Goal: Task Accomplishment & Management: Complete application form

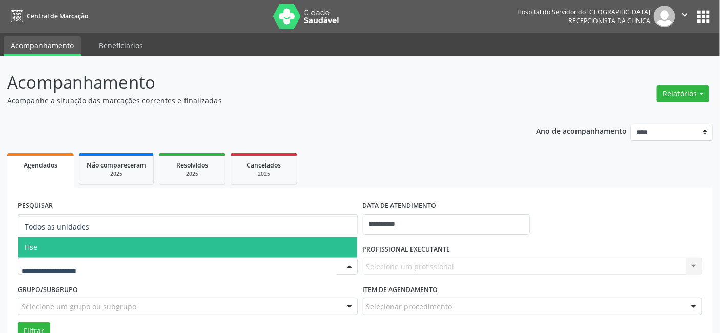
click at [68, 244] on span "Hse" at bounding box center [187, 247] width 339 height 21
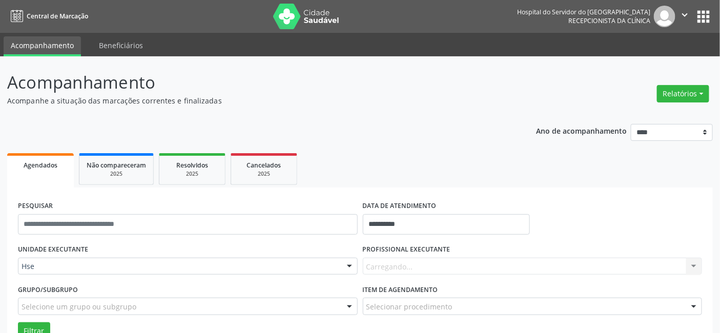
scroll to position [57, 0]
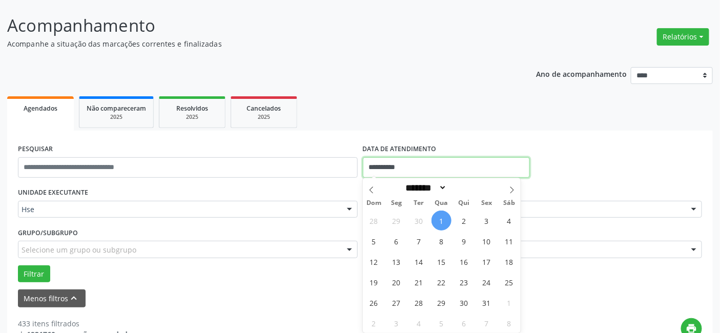
click at [408, 167] on input "**********" at bounding box center [446, 167] width 167 height 21
click at [441, 221] on span "1" at bounding box center [442, 221] width 20 height 20
type input "**********"
click at [441, 221] on span "1" at bounding box center [442, 221] width 20 height 20
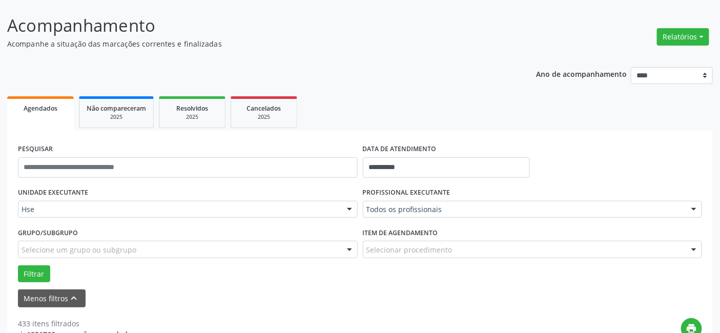
drag, startPoint x: 391, startPoint y: 203, endPoint x: 403, endPoint y: 197, distance: 13.5
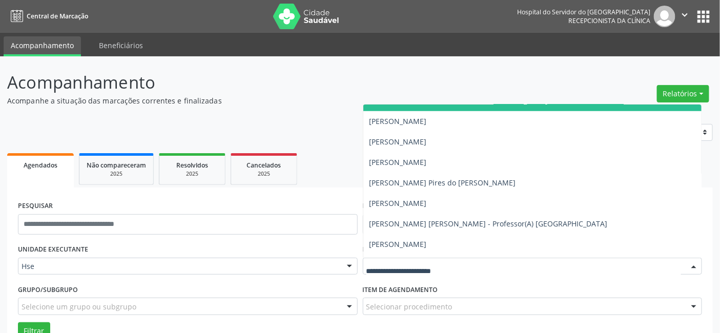
scroll to position [341, 0]
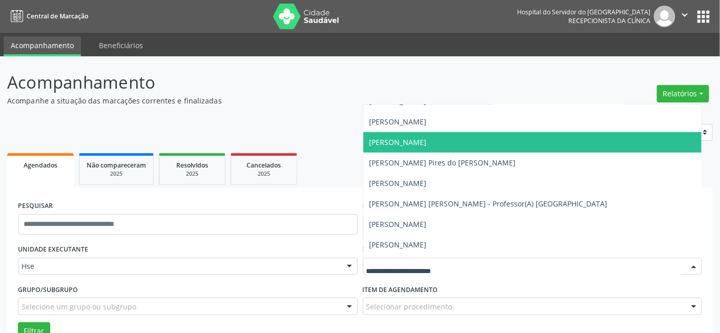
click at [381, 139] on span "[PERSON_NAME]" at bounding box center [398, 142] width 57 height 10
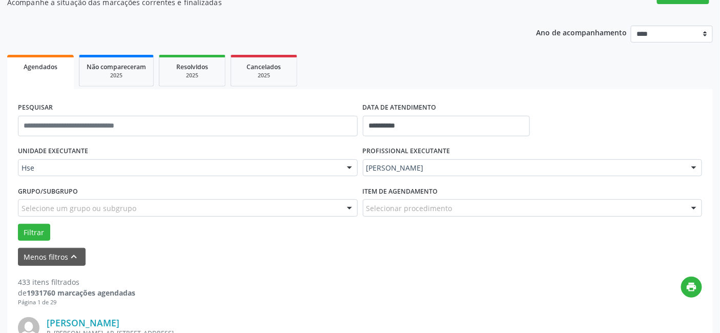
scroll to position [114, 0]
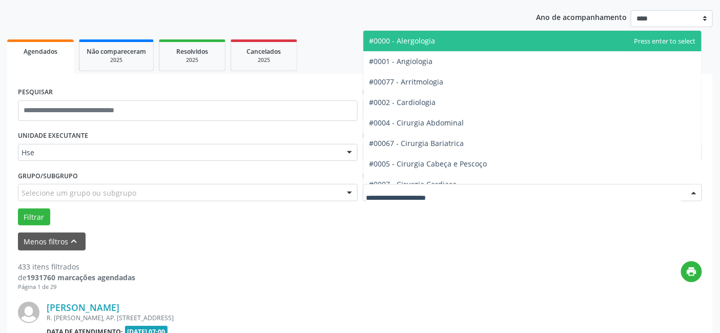
click at [378, 186] on div at bounding box center [533, 192] width 340 height 17
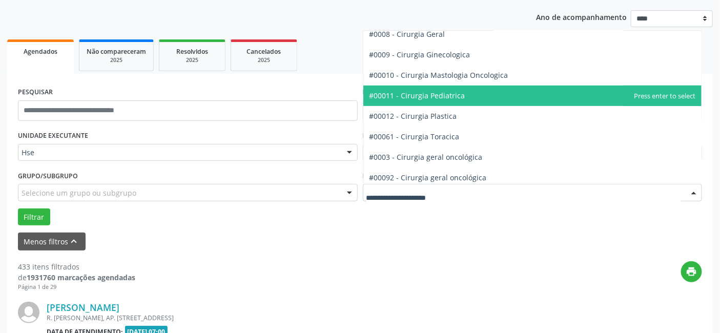
scroll to position [228, 0]
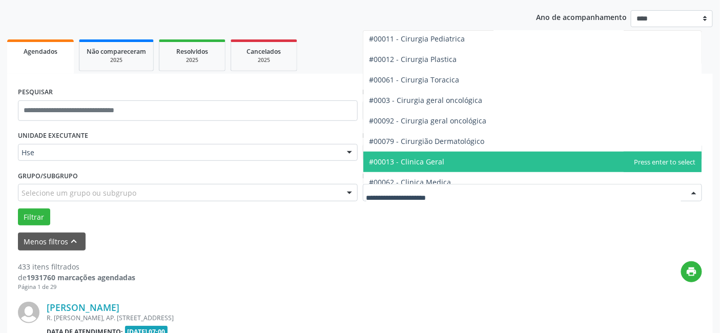
click at [417, 161] on span "#00013 - Clinica Geral" at bounding box center [407, 162] width 75 height 10
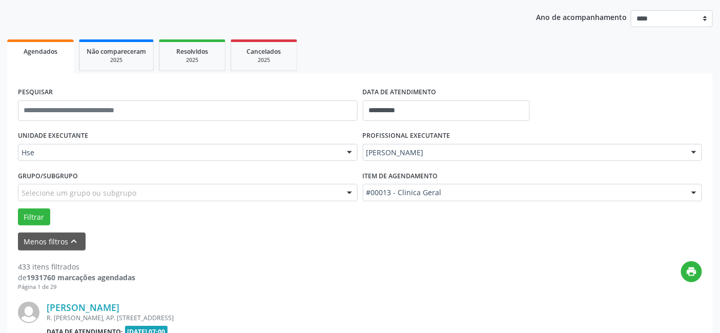
click at [417, 161] on div "UNIDADE EXECUTANTE Hse Todos as unidades Hse Nenhum resultado encontrado para: …" at bounding box center [359, 176] width 689 height 97
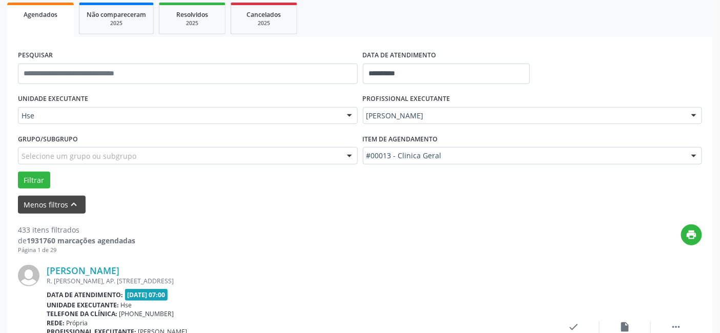
scroll to position [171, 0]
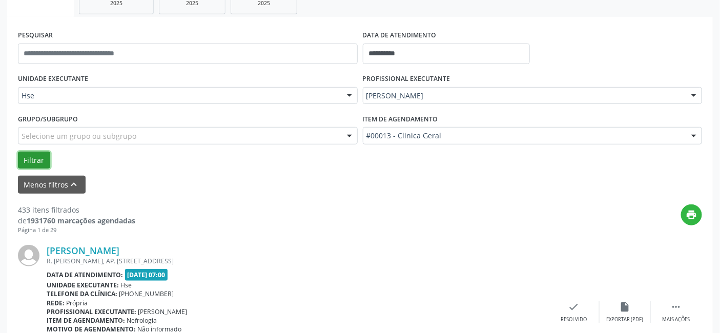
click at [34, 157] on button "Filtrar" at bounding box center [34, 160] width 32 height 17
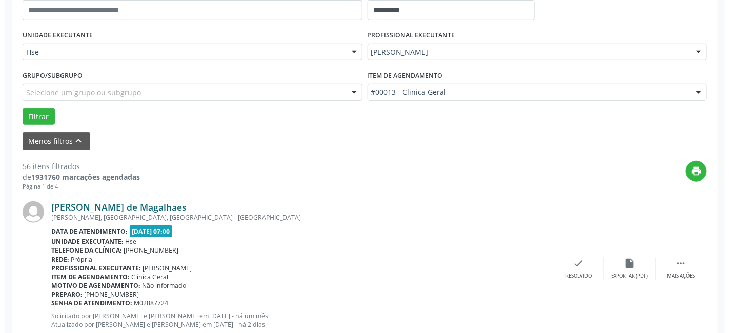
scroll to position [228, 0]
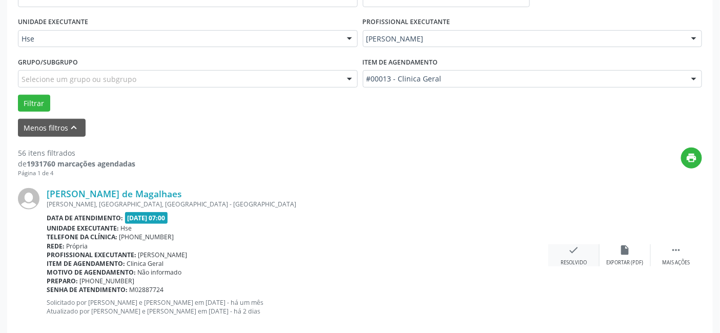
click at [573, 249] on icon "check" at bounding box center [573, 249] width 11 height 11
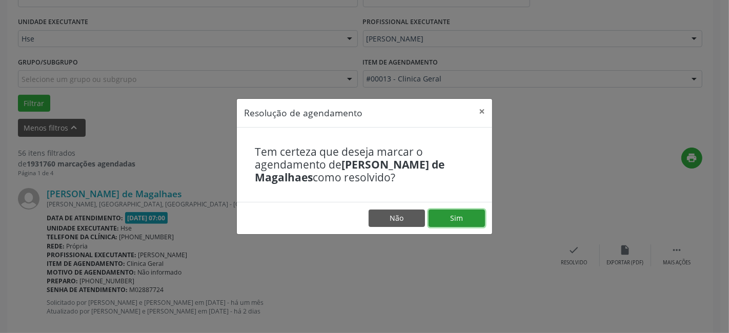
click at [456, 216] on button "Sim" at bounding box center [457, 218] width 56 height 17
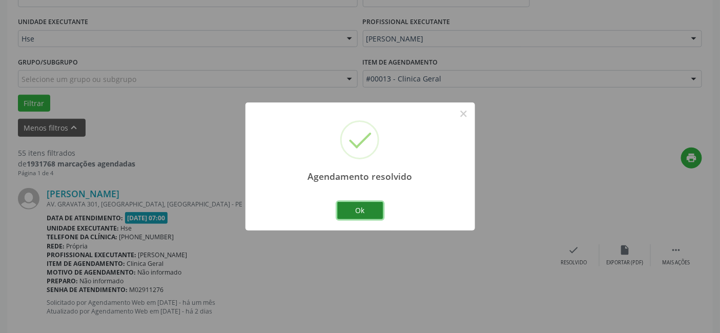
click at [356, 209] on button "Ok" at bounding box center [360, 210] width 46 height 17
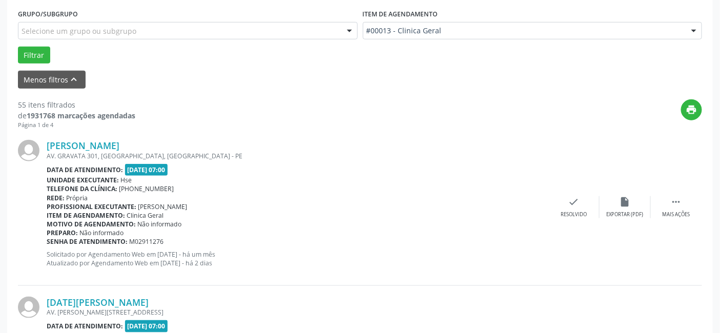
scroll to position [285, 0]
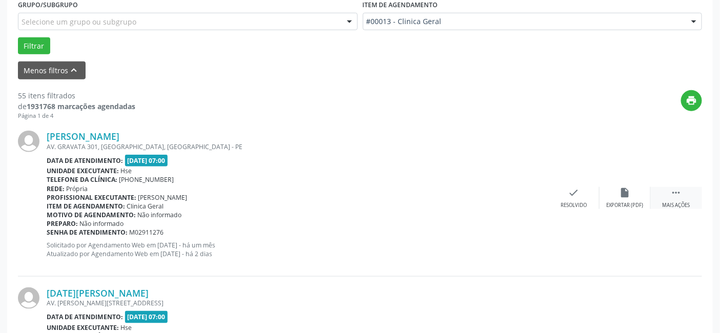
click at [677, 192] on icon "" at bounding box center [676, 192] width 11 height 11
click at [628, 192] on icon "alarm_off" at bounding box center [625, 192] width 11 height 11
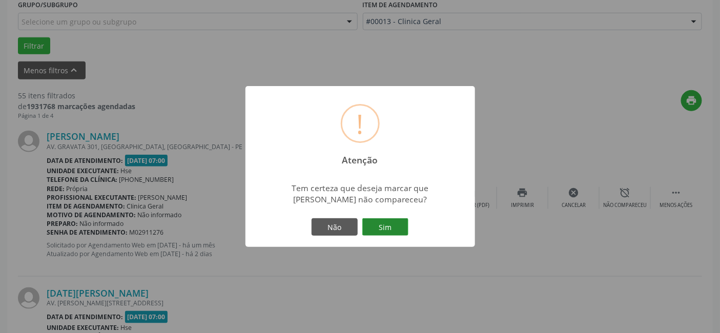
click at [386, 225] on button "Sim" at bounding box center [385, 226] width 46 height 17
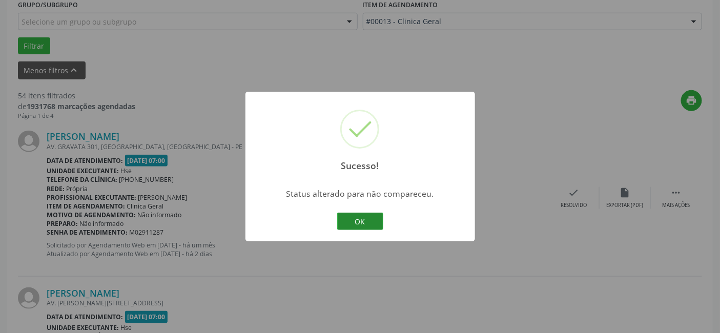
click at [361, 221] on button "OK" at bounding box center [360, 221] width 46 height 17
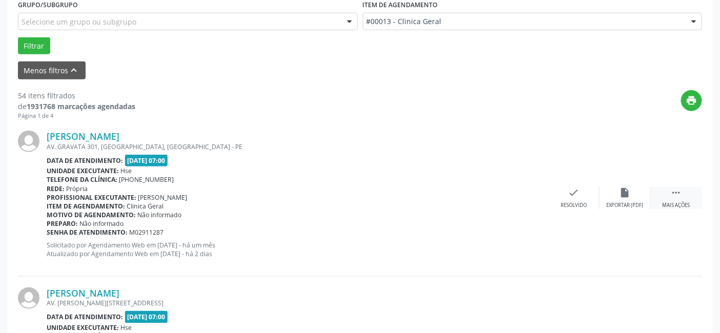
click at [673, 191] on icon "" at bounding box center [676, 192] width 11 height 11
click at [628, 190] on icon "alarm_off" at bounding box center [625, 192] width 11 height 11
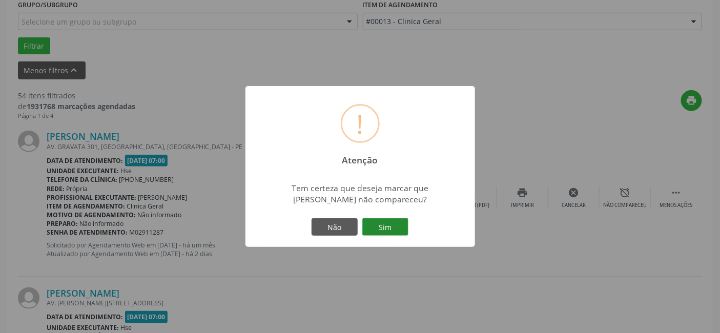
click at [385, 223] on button "Sim" at bounding box center [385, 226] width 46 height 17
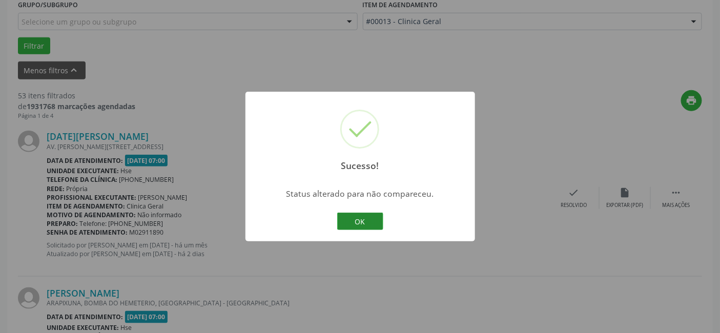
click at [357, 221] on button "OK" at bounding box center [360, 221] width 46 height 17
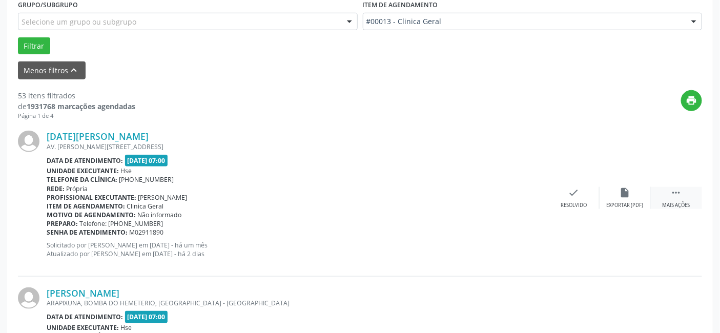
click at [674, 192] on icon "" at bounding box center [676, 192] width 11 height 11
click at [622, 192] on icon "alarm_off" at bounding box center [625, 192] width 11 height 11
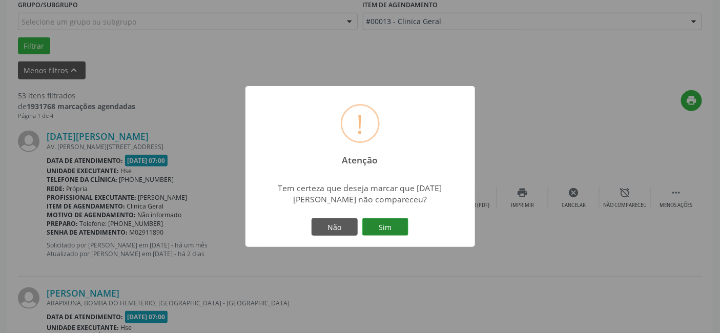
click at [382, 228] on button "Sim" at bounding box center [385, 226] width 46 height 17
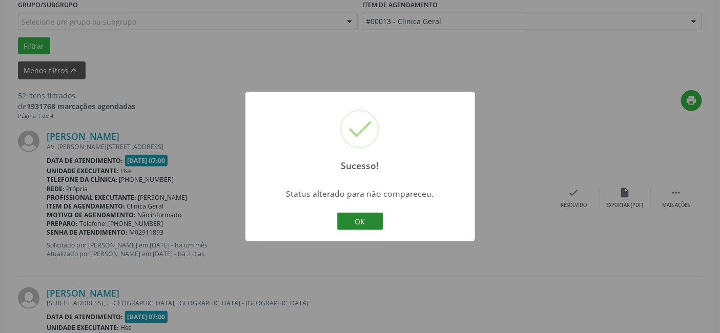
click at [364, 217] on button "OK" at bounding box center [360, 221] width 46 height 17
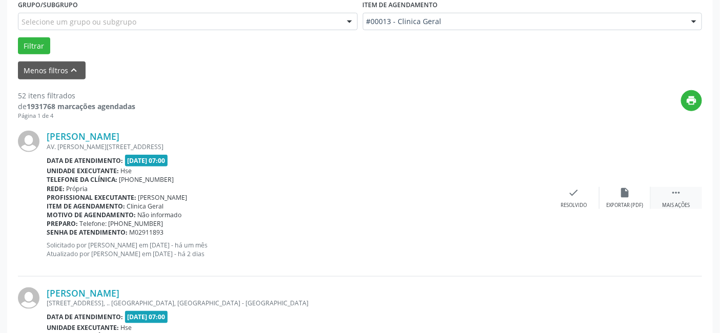
click at [681, 190] on icon "" at bounding box center [676, 192] width 11 height 11
click at [625, 192] on icon "alarm_off" at bounding box center [625, 192] width 11 height 11
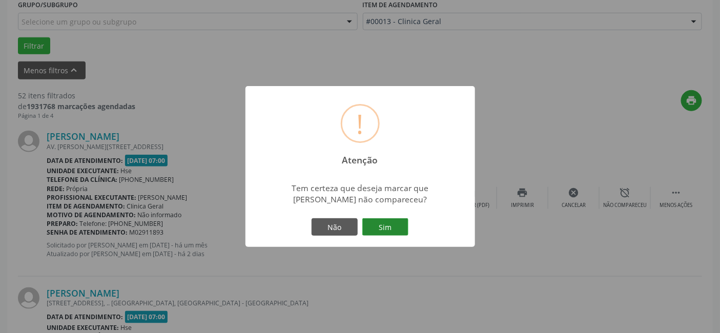
click at [378, 223] on button "Sim" at bounding box center [385, 226] width 46 height 17
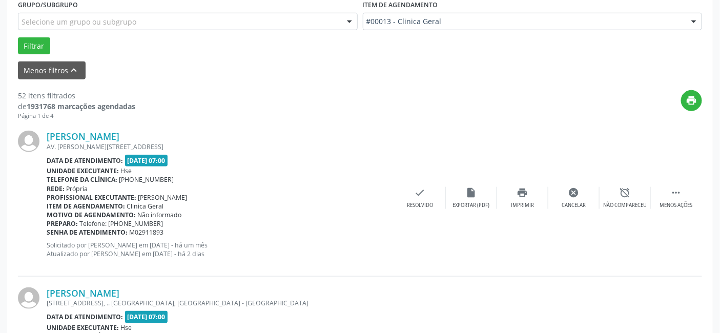
scroll to position [114, 0]
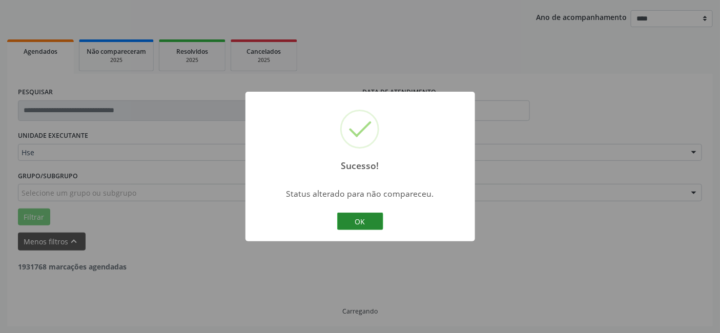
click at [367, 218] on button "OK" at bounding box center [360, 221] width 46 height 17
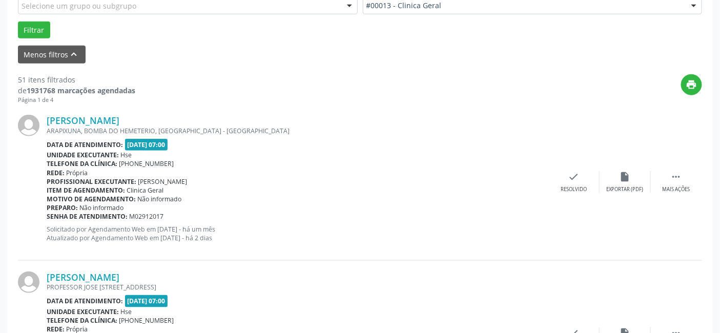
scroll to position [285, 0]
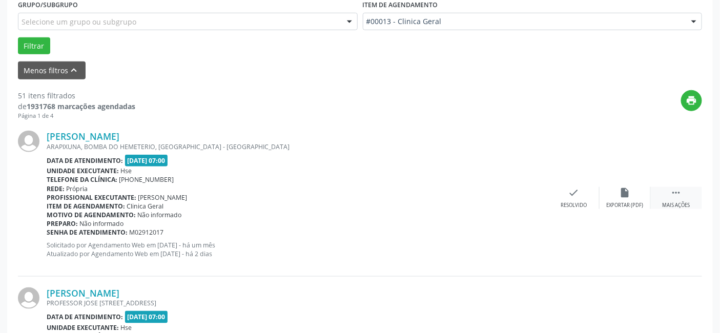
click at [677, 189] on icon "" at bounding box center [676, 192] width 11 height 11
click at [623, 190] on icon "alarm_off" at bounding box center [625, 192] width 11 height 11
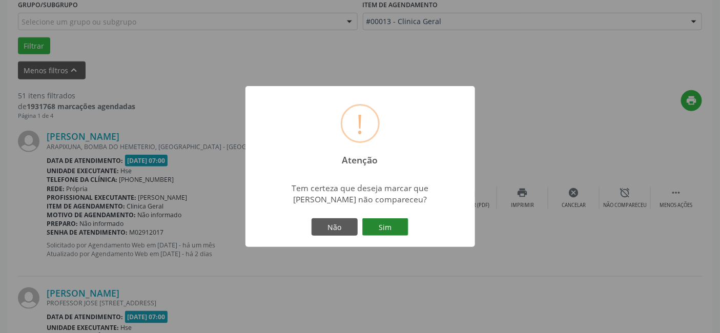
click at [388, 226] on button "Sim" at bounding box center [385, 226] width 46 height 17
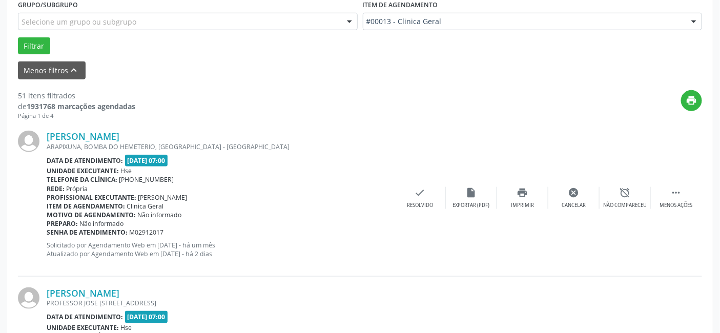
scroll to position [114, 0]
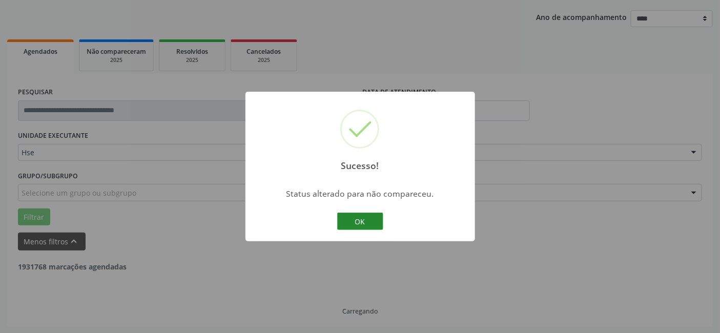
click at [364, 220] on button "OK" at bounding box center [360, 221] width 46 height 17
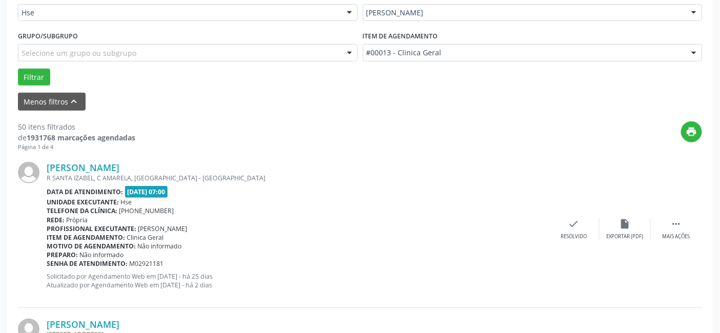
scroll to position [284, 0]
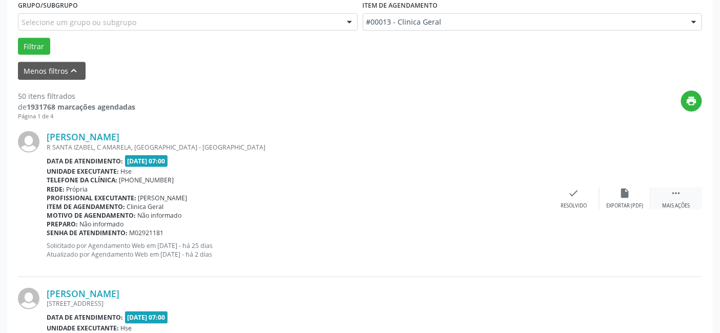
click at [672, 193] on icon "" at bounding box center [676, 193] width 11 height 11
click at [625, 190] on icon "alarm_off" at bounding box center [625, 193] width 11 height 11
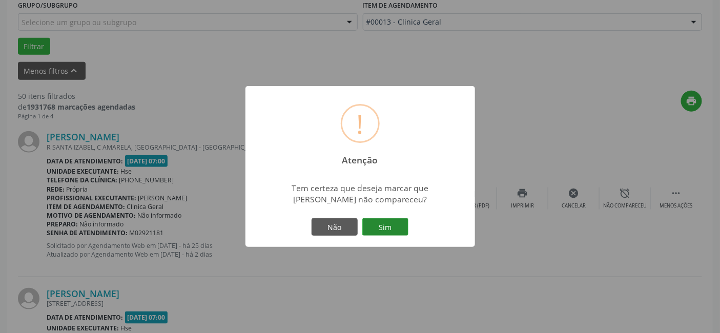
click at [389, 225] on button "Sim" at bounding box center [385, 226] width 46 height 17
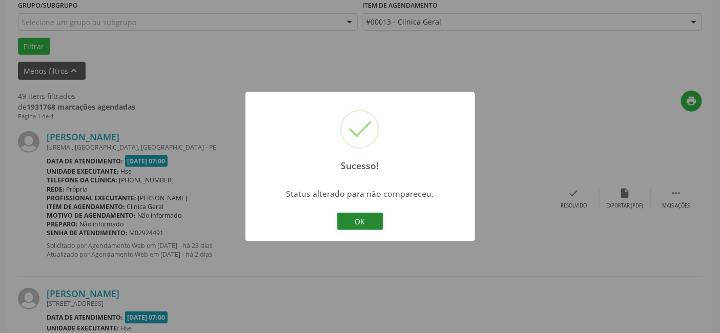
click at [359, 217] on button "OK" at bounding box center [360, 221] width 46 height 17
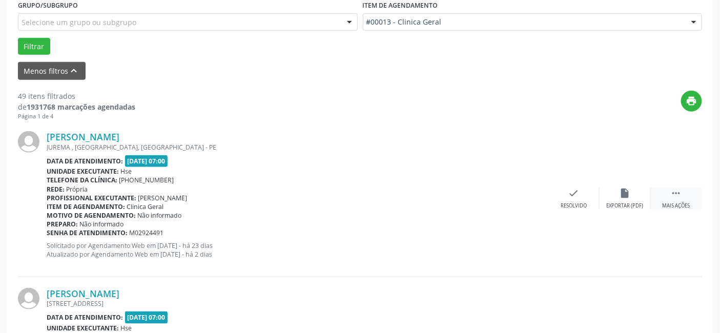
click at [678, 191] on icon "" at bounding box center [676, 193] width 11 height 11
click at [624, 191] on icon "alarm_off" at bounding box center [625, 193] width 11 height 11
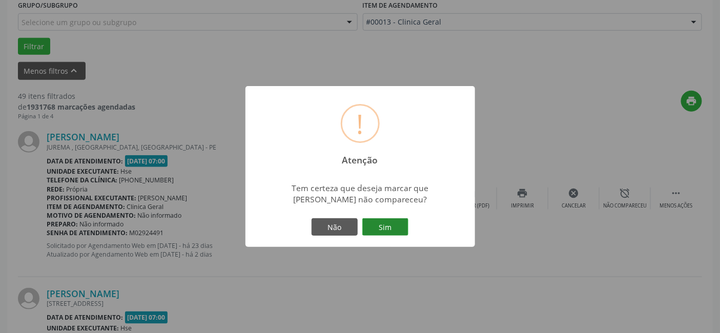
click at [383, 222] on button "Sim" at bounding box center [385, 226] width 46 height 17
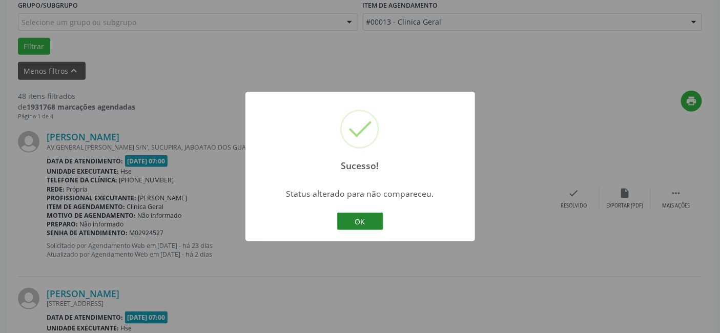
click at [360, 218] on button "OK" at bounding box center [360, 221] width 46 height 17
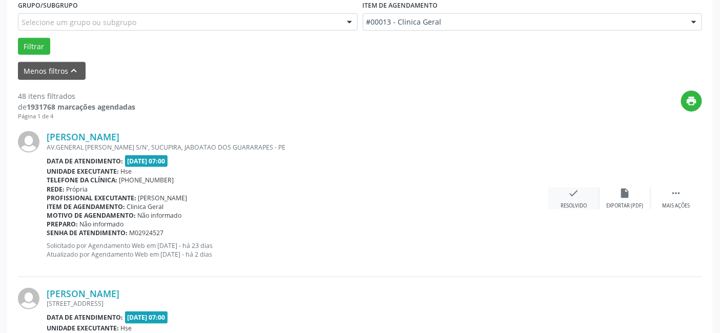
click at [575, 190] on icon "check" at bounding box center [573, 193] width 11 height 11
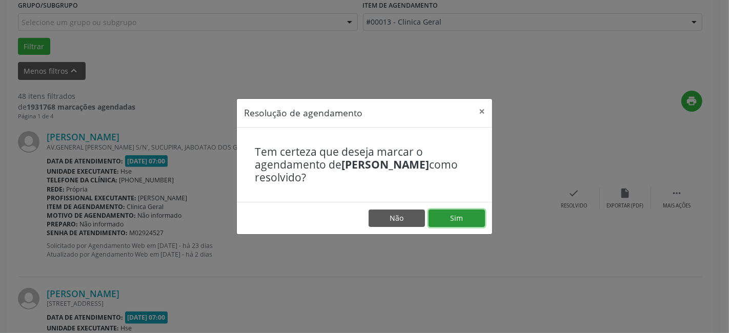
click at [453, 214] on button "Sim" at bounding box center [457, 218] width 56 height 17
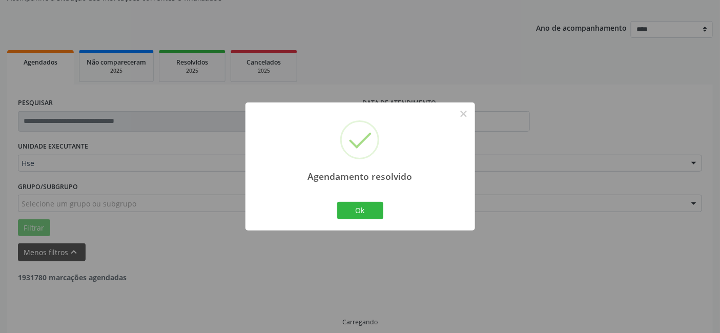
scroll to position [114, 0]
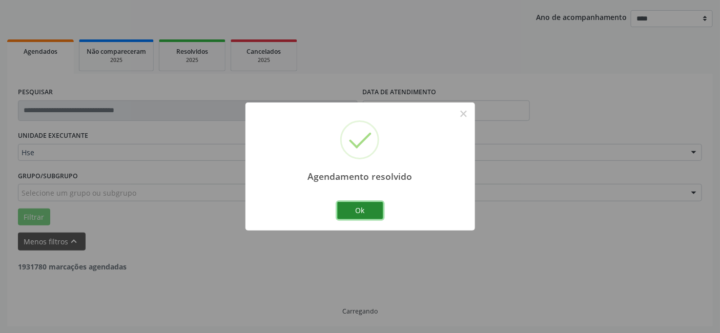
click at [360, 210] on button "Ok" at bounding box center [360, 210] width 46 height 17
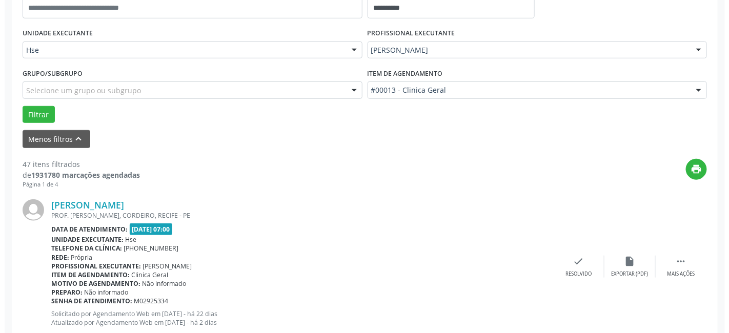
scroll to position [228, 0]
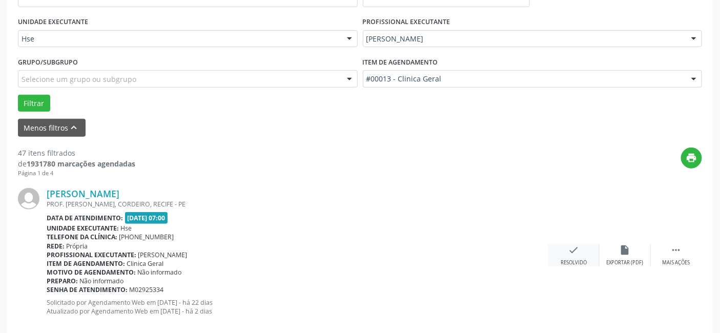
click at [572, 247] on icon "check" at bounding box center [573, 249] width 11 height 11
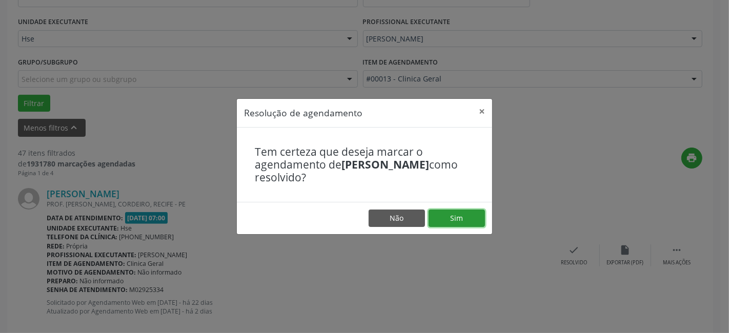
click at [455, 216] on button "Sim" at bounding box center [457, 218] width 56 height 17
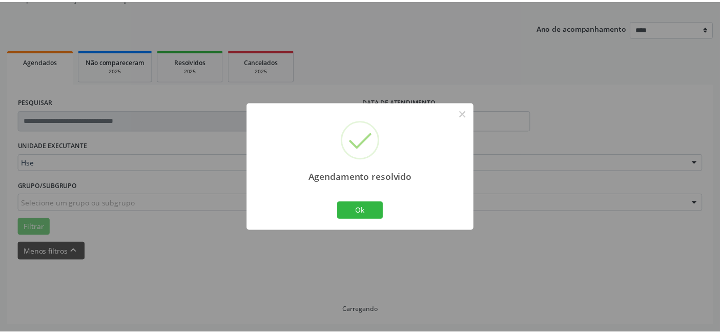
scroll to position [103, 0]
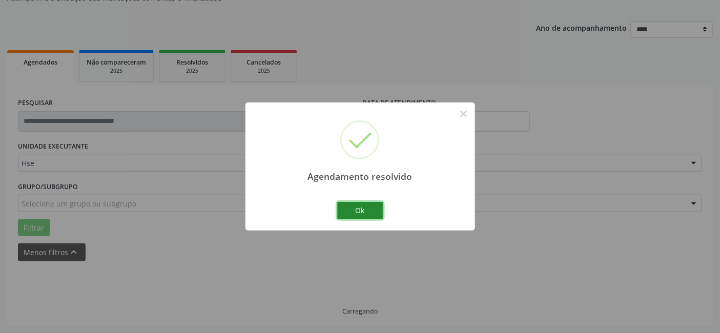
click at [365, 209] on button "Ok" at bounding box center [360, 210] width 46 height 17
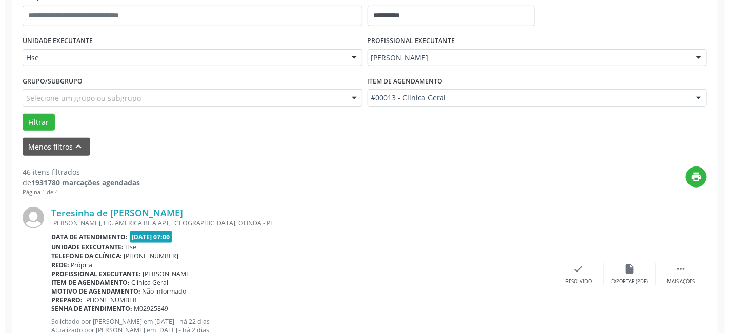
scroll to position [274, 0]
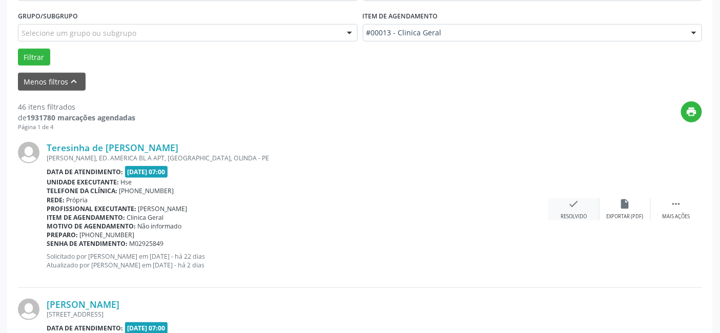
click at [577, 202] on icon "check" at bounding box center [573, 203] width 11 height 11
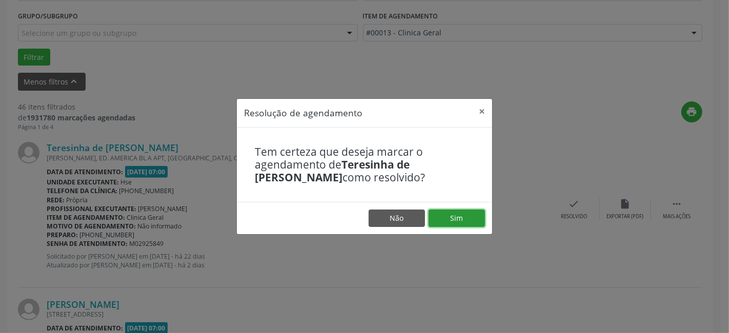
click at [458, 211] on button "Sim" at bounding box center [457, 218] width 56 height 17
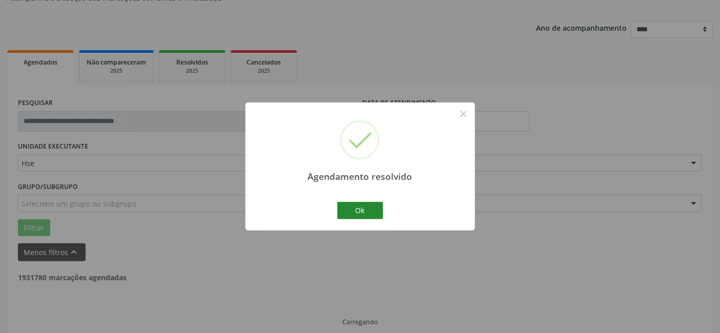
scroll to position [114, 0]
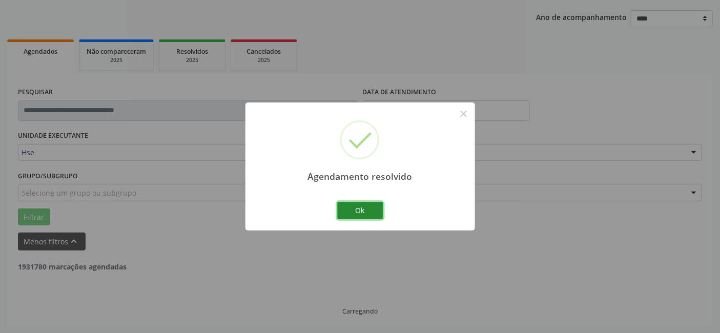
click at [359, 208] on button "Ok" at bounding box center [360, 210] width 46 height 17
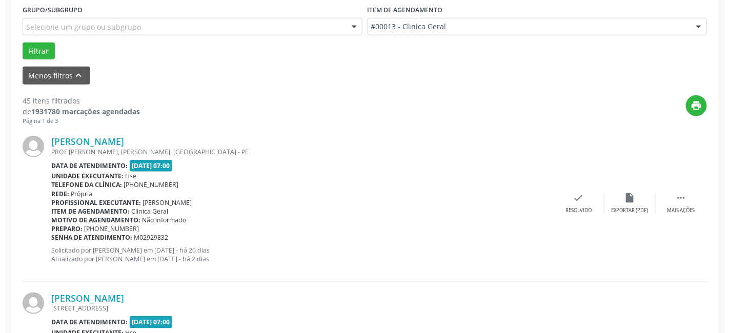
scroll to position [284, 0]
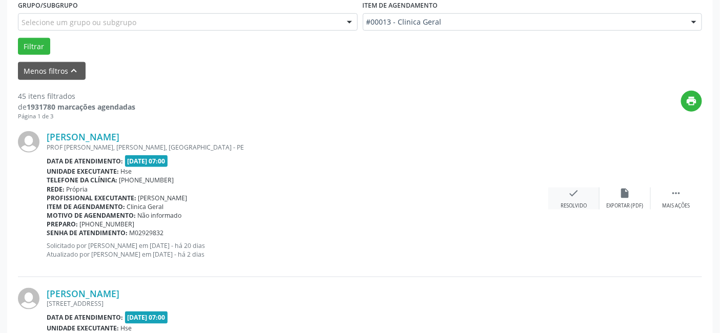
click at [569, 195] on icon "check" at bounding box center [573, 193] width 11 height 11
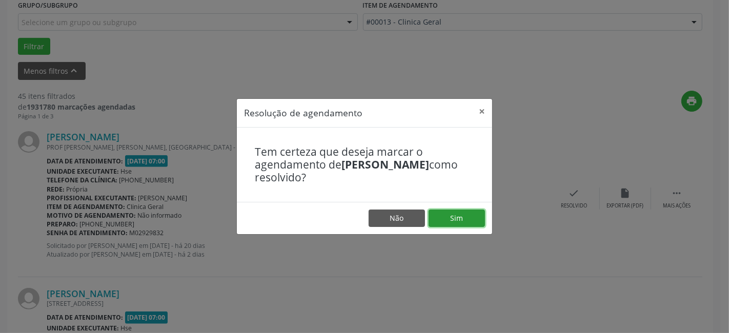
click at [459, 215] on button "Sim" at bounding box center [457, 218] width 56 height 17
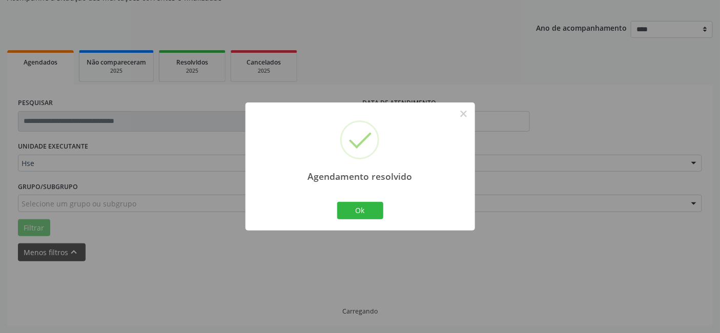
scroll to position [114, 0]
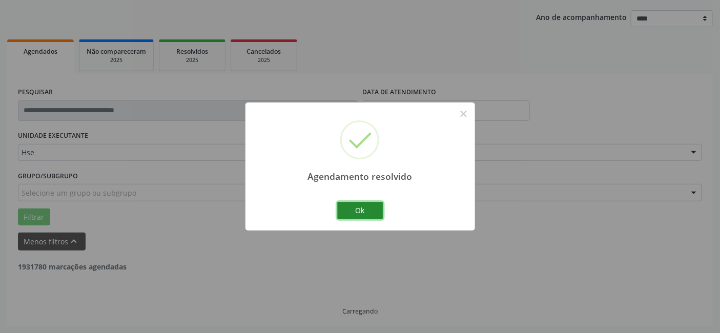
click at [359, 209] on button "Ok" at bounding box center [360, 210] width 46 height 17
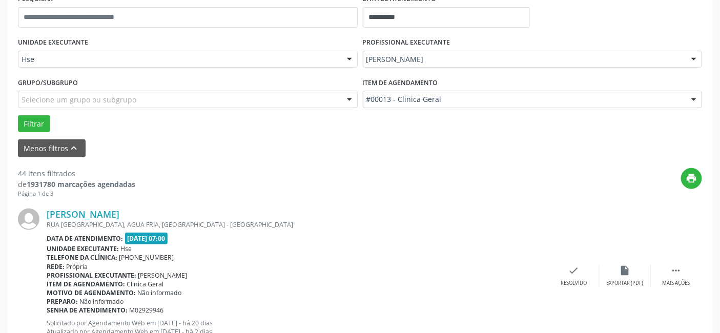
scroll to position [228, 0]
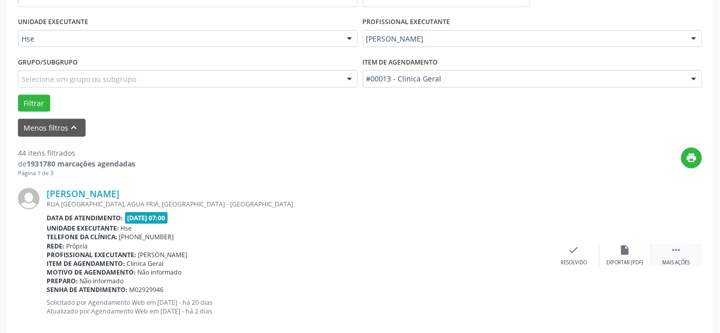
click at [674, 249] on icon "" at bounding box center [676, 249] width 11 height 11
click at [626, 248] on icon "alarm_off" at bounding box center [625, 249] width 11 height 11
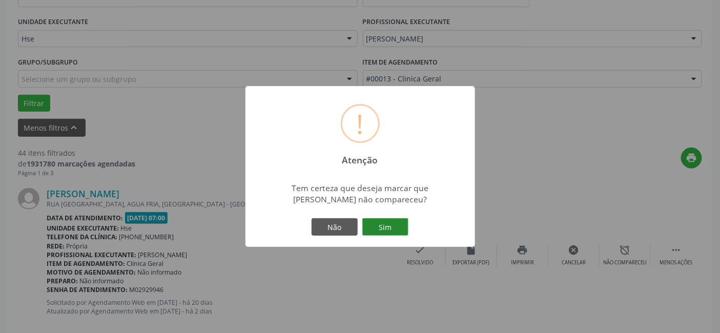
click at [388, 224] on button "Sim" at bounding box center [385, 226] width 46 height 17
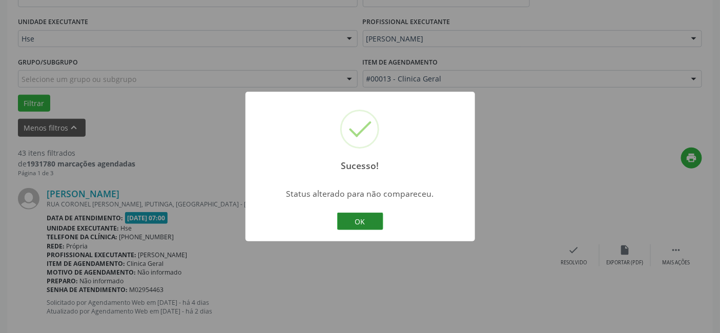
click at [360, 222] on button "OK" at bounding box center [360, 221] width 46 height 17
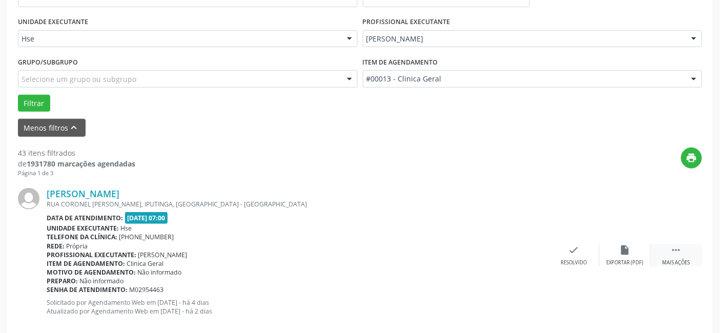
click at [681, 249] on icon "" at bounding box center [676, 249] width 11 height 11
click at [628, 249] on icon "alarm_off" at bounding box center [625, 249] width 11 height 11
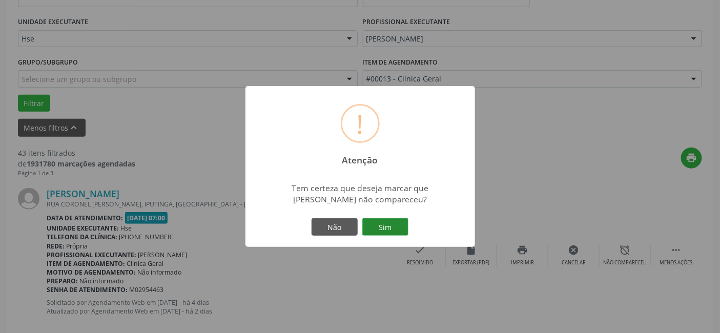
click at [387, 226] on button "Sim" at bounding box center [385, 226] width 46 height 17
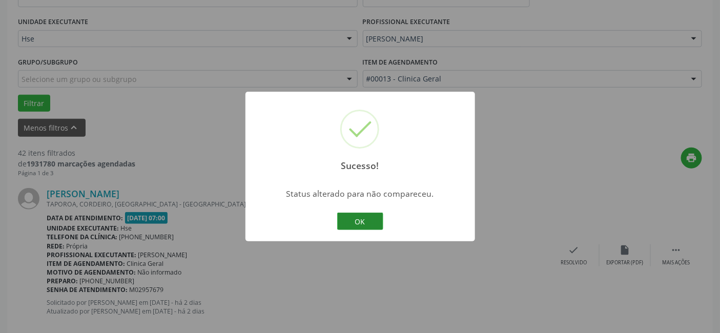
click at [361, 221] on button "OK" at bounding box center [360, 221] width 46 height 17
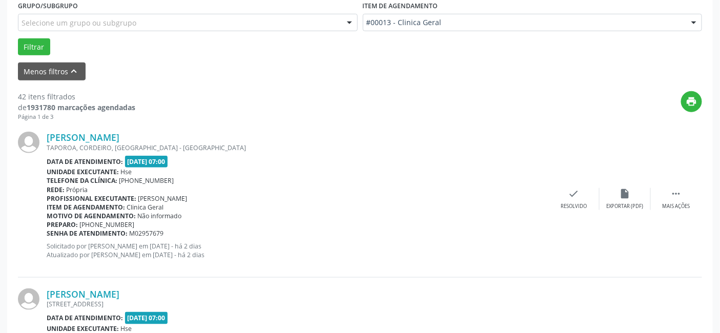
scroll to position [284, 0]
click at [677, 190] on icon "" at bounding box center [676, 193] width 11 height 11
click at [627, 193] on icon "alarm_off" at bounding box center [625, 193] width 11 height 11
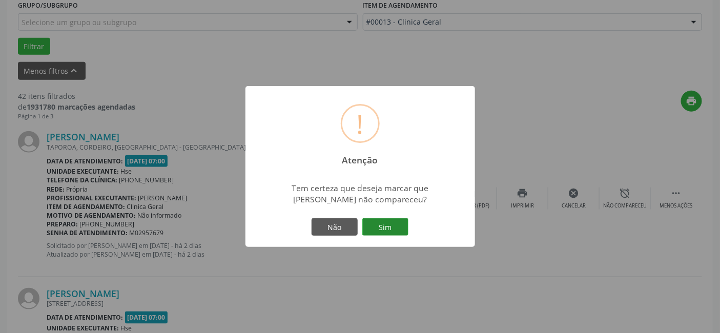
click at [385, 223] on button "Sim" at bounding box center [385, 226] width 46 height 17
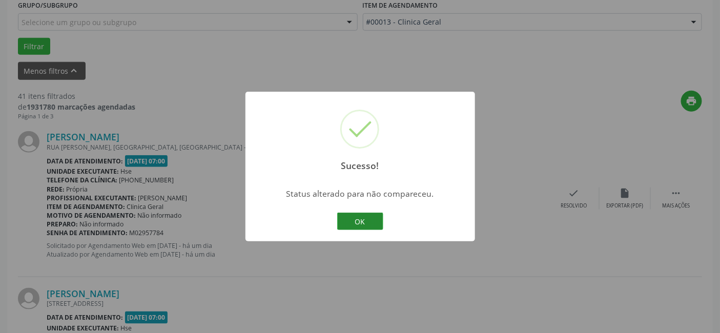
click at [357, 218] on button "OK" at bounding box center [360, 221] width 46 height 17
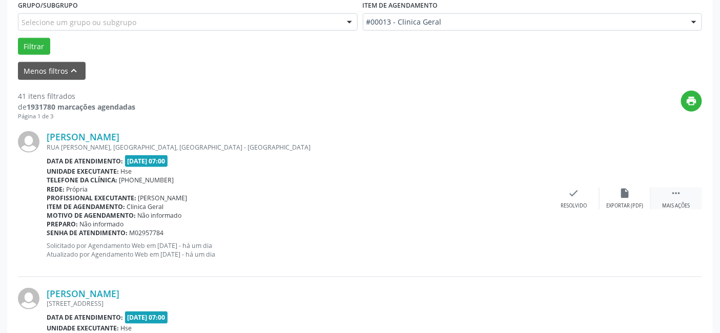
click at [672, 196] on icon "" at bounding box center [676, 193] width 11 height 11
click at [624, 193] on icon "alarm_off" at bounding box center [625, 193] width 11 height 11
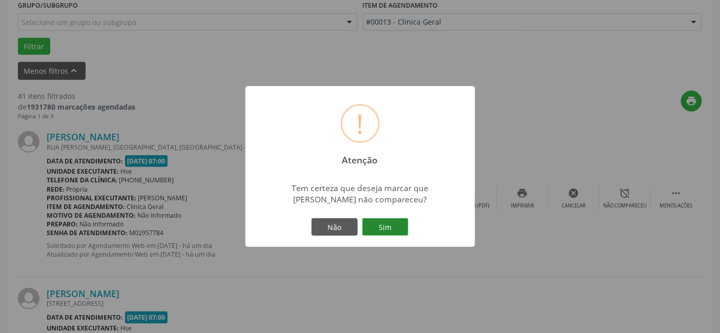
click at [384, 224] on button "Sim" at bounding box center [385, 226] width 46 height 17
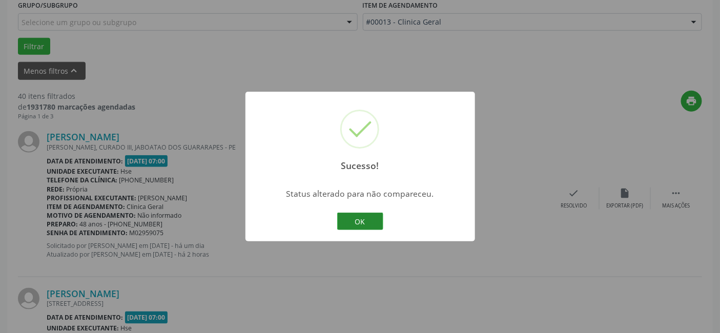
click at [359, 217] on button "OK" at bounding box center [360, 221] width 46 height 17
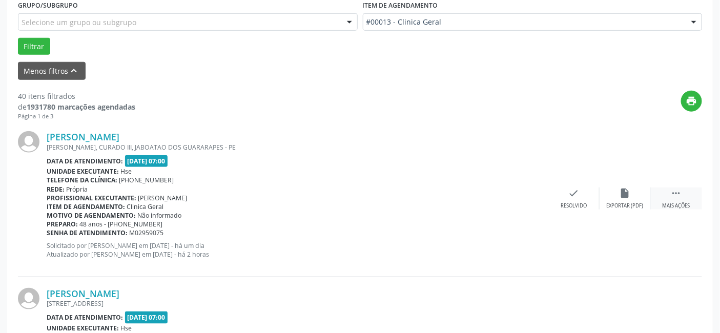
click at [672, 194] on icon "" at bounding box center [676, 193] width 11 height 11
click at [624, 193] on icon "alarm_off" at bounding box center [625, 193] width 11 height 11
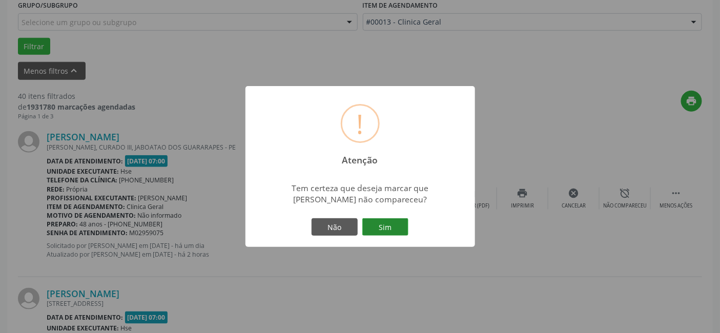
click at [382, 222] on button "Sim" at bounding box center [385, 226] width 46 height 17
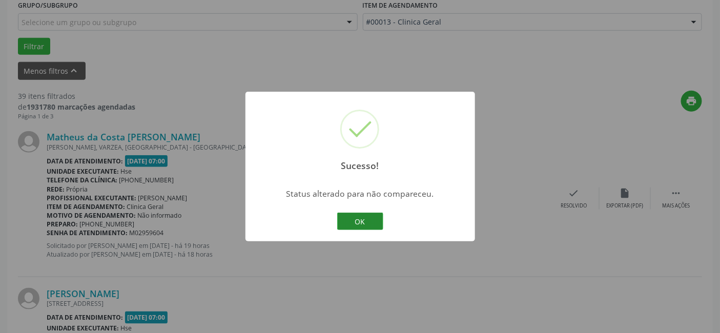
click at [359, 218] on button "OK" at bounding box center [360, 221] width 46 height 17
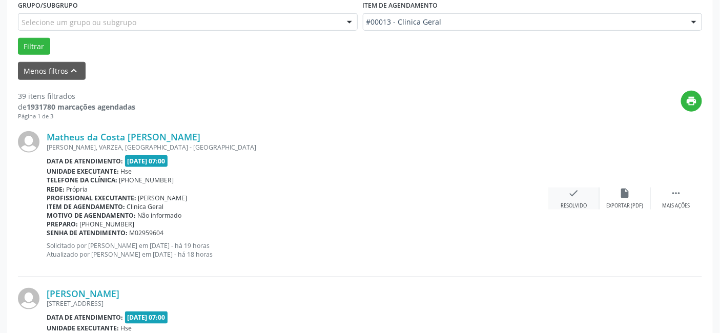
click at [576, 194] on icon "check" at bounding box center [573, 193] width 11 height 11
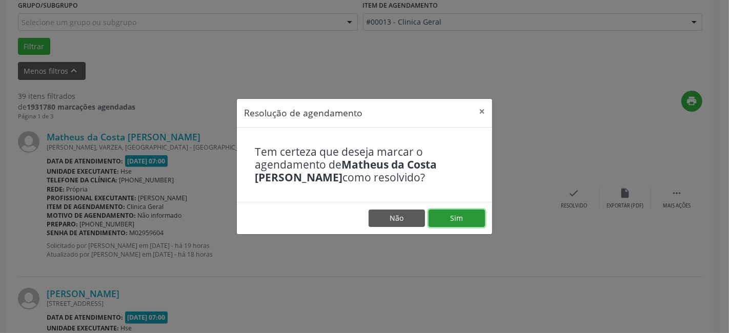
click at [460, 217] on button "Sim" at bounding box center [457, 218] width 56 height 17
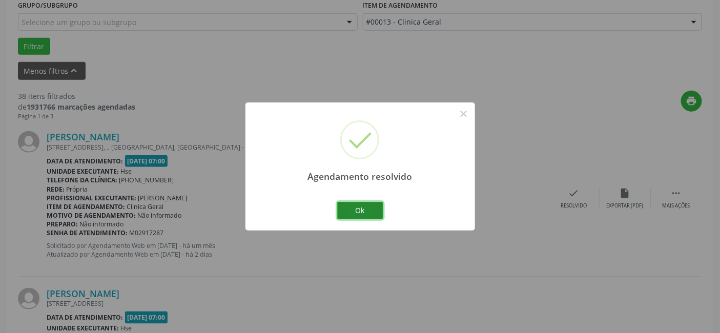
click at [362, 207] on button "Ok" at bounding box center [360, 210] width 46 height 17
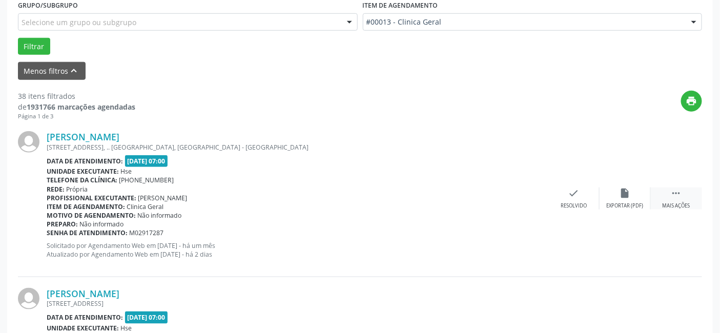
click at [675, 196] on icon "" at bounding box center [676, 193] width 11 height 11
click at [624, 193] on icon "alarm_off" at bounding box center [625, 193] width 11 height 11
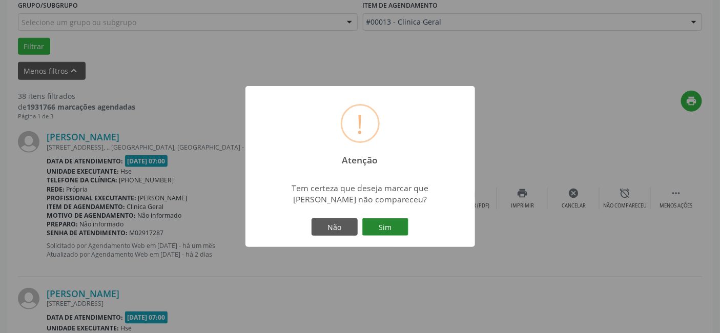
click at [378, 224] on button "Sim" at bounding box center [385, 226] width 46 height 17
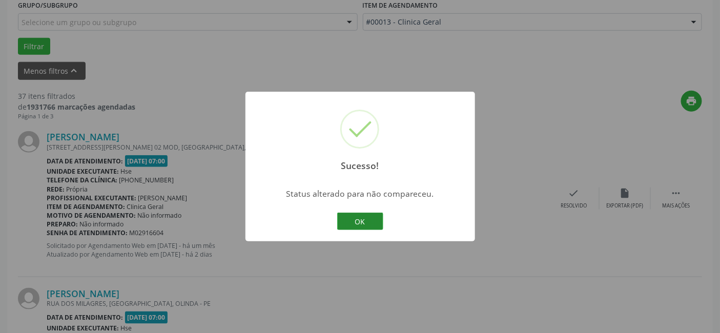
click at [356, 218] on button "OK" at bounding box center [360, 221] width 46 height 17
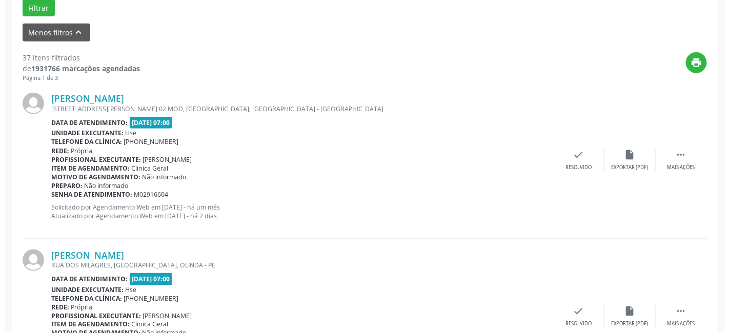
scroll to position [341, 0]
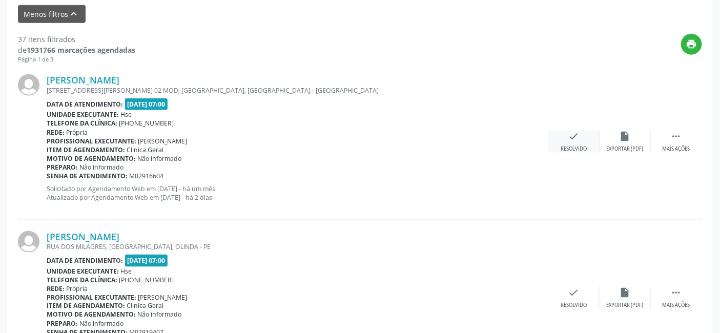
click at [570, 134] on icon "check" at bounding box center [573, 136] width 11 height 11
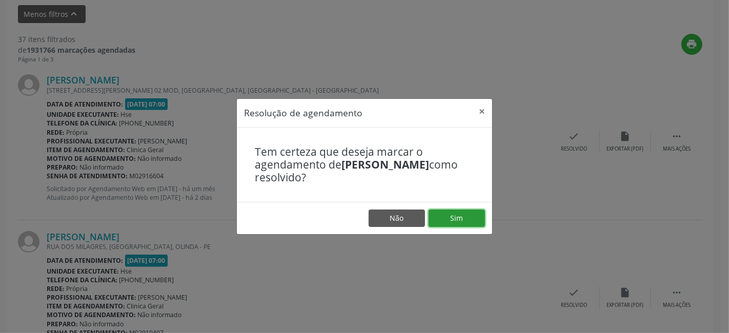
click at [452, 217] on button "Sim" at bounding box center [457, 218] width 56 height 17
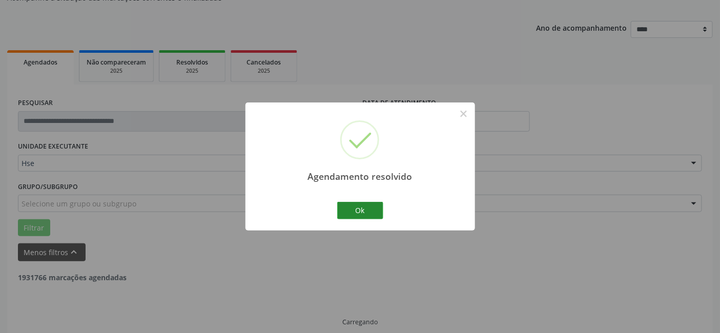
scroll to position [114, 0]
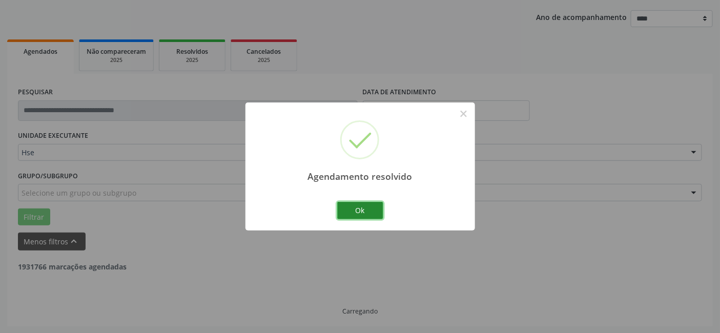
click at [356, 207] on button "Ok" at bounding box center [360, 210] width 46 height 17
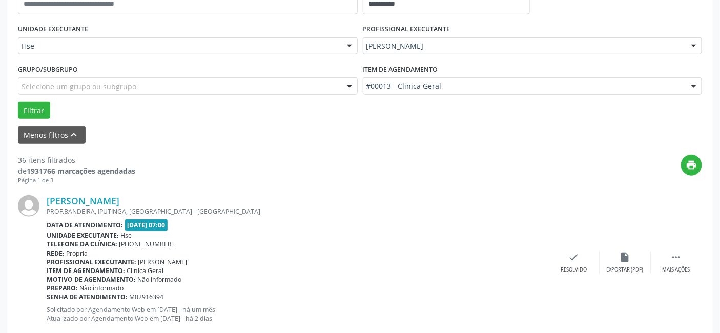
scroll to position [228, 0]
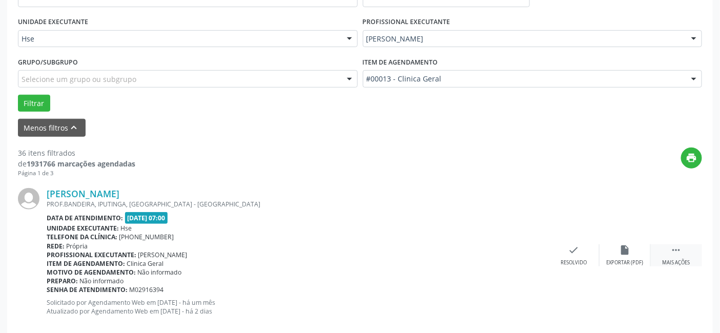
click at [669, 248] on div " Mais ações" at bounding box center [676, 255] width 51 height 22
click at [624, 250] on icon "alarm_off" at bounding box center [625, 249] width 11 height 11
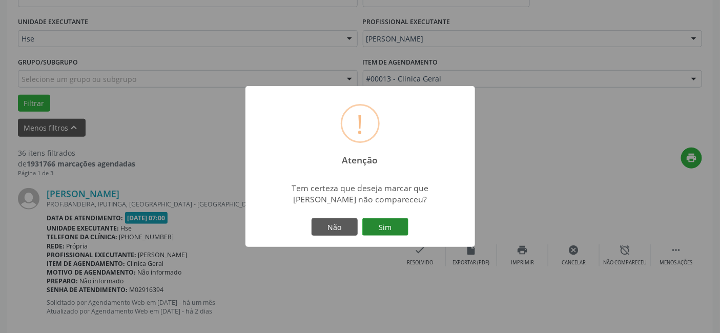
click at [383, 227] on button "Sim" at bounding box center [385, 226] width 46 height 17
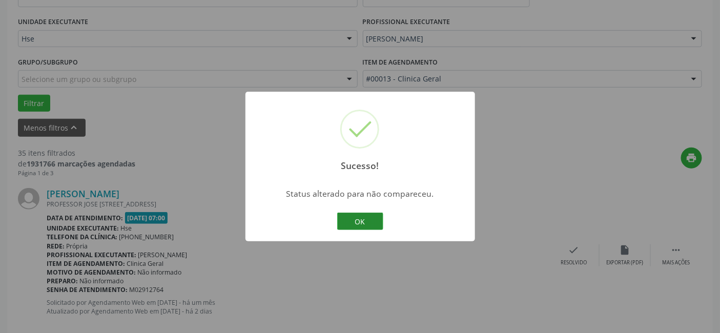
click at [358, 221] on button "OK" at bounding box center [360, 221] width 46 height 17
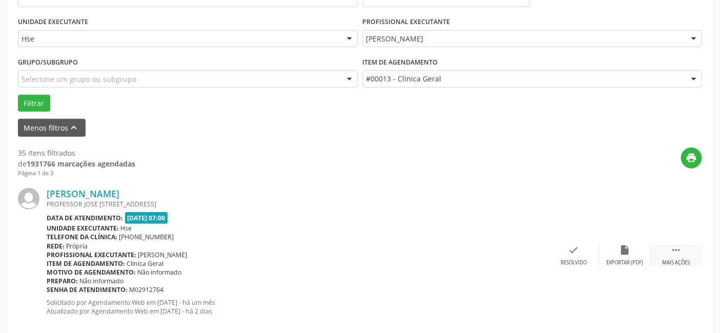
click at [672, 255] on icon "" at bounding box center [676, 249] width 11 height 11
click at [623, 249] on icon "alarm_off" at bounding box center [625, 249] width 11 height 11
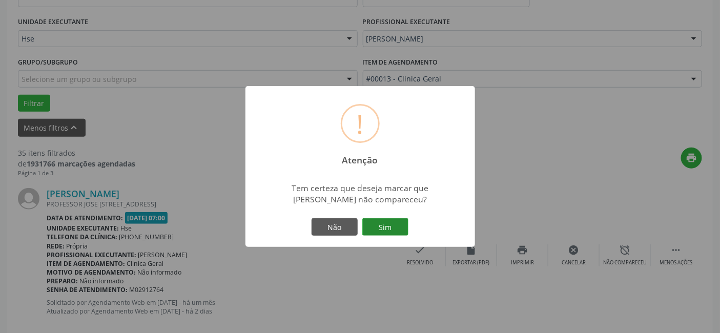
click at [381, 232] on button "Sim" at bounding box center [385, 226] width 46 height 17
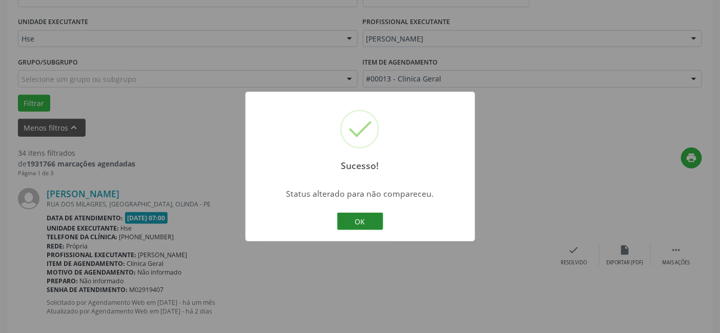
click at [362, 221] on button "OK" at bounding box center [360, 221] width 46 height 17
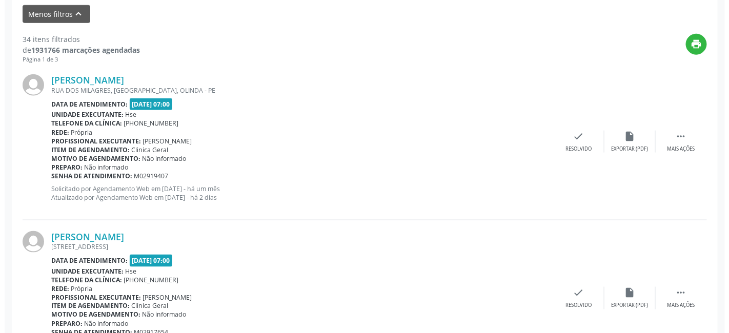
scroll to position [284, 0]
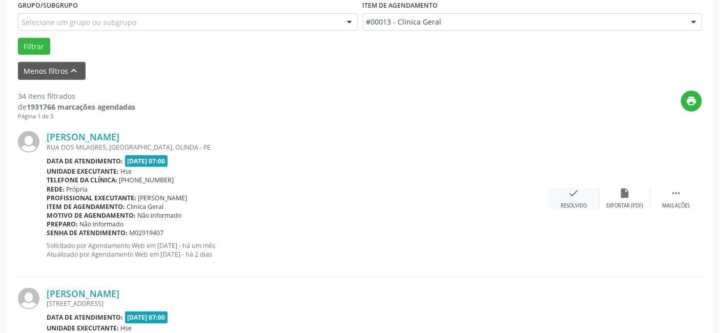
click at [577, 192] on icon "check" at bounding box center [573, 193] width 11 height 11
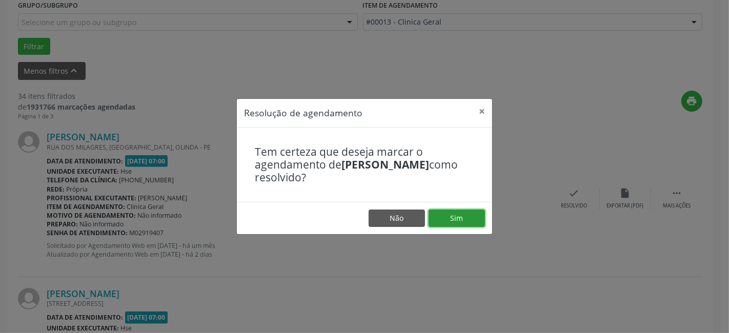
click at [457, 217] on button "Sim" at bounding box center [457, 218] width 56 height 17
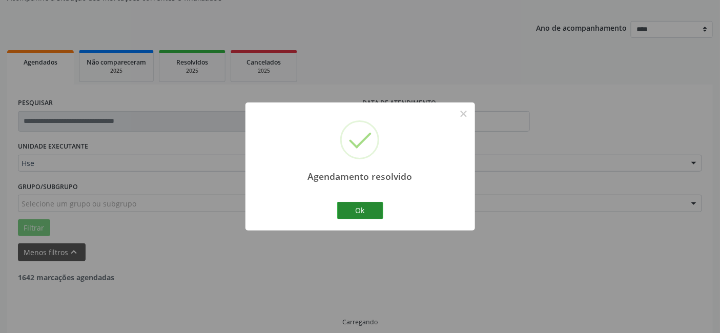
scroll to position [114, 0]
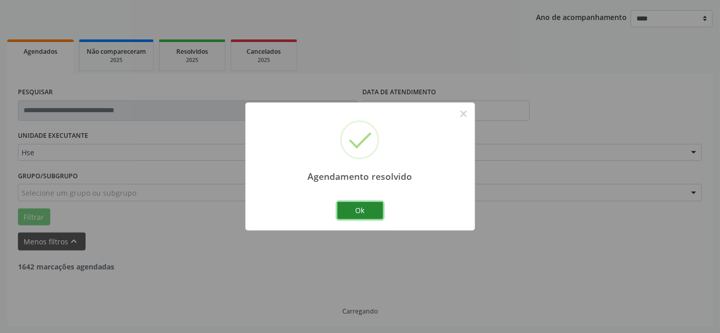
click at [368, 211] on button "Ok" at bounding box center [360, 210] width 46 height 17
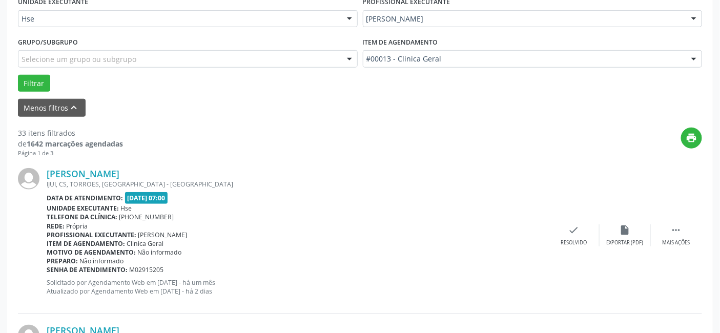
scroll to position [228, 0]
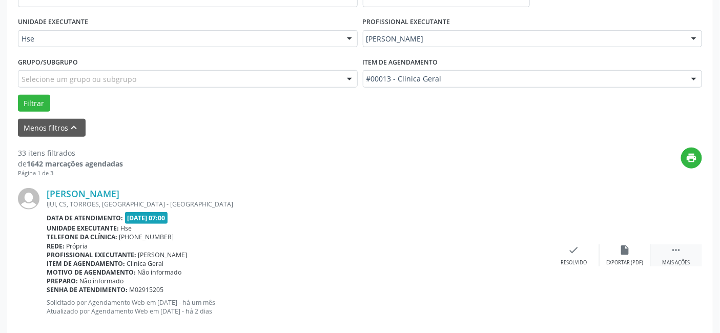
click at [679, 251] on icon "" at bounding box center [676, 249] width 11 height 11
click at [627, 247] on icon "alarm_off" at bounding box center [625, 249] width 11 height 11
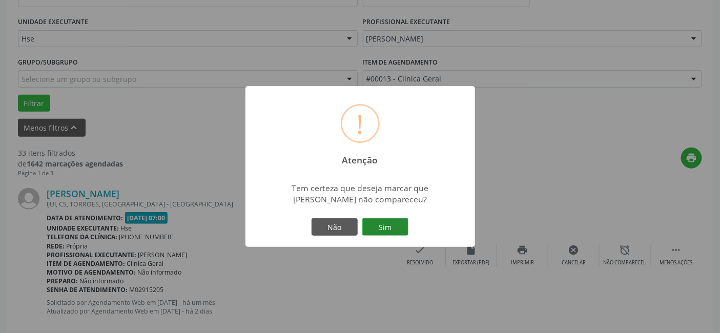
click at [382, 225] on button "Sim" at bounding box center [385, 226] width 46 height 17
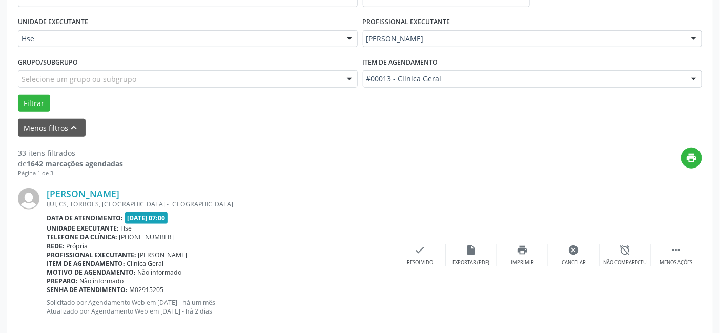
scroll to position [114, 0]
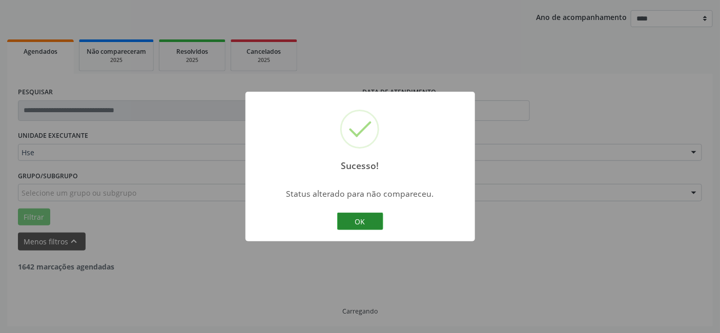
click at [361, 222] on button "OK" at bounding box center [360, 221] width 46 height 17
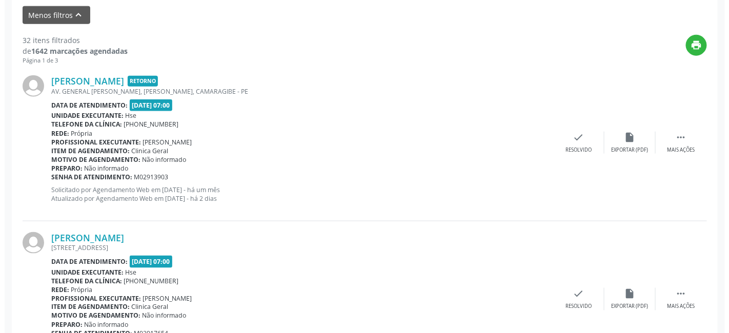
scroll to position [341, 0]
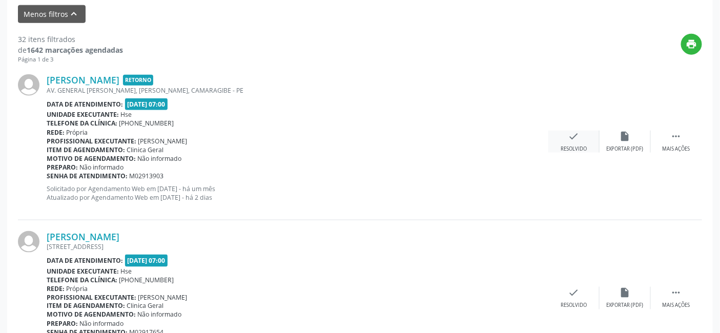
click at [576, 140] on icon "check" at bounding box center [573, 136] width 11 height 11
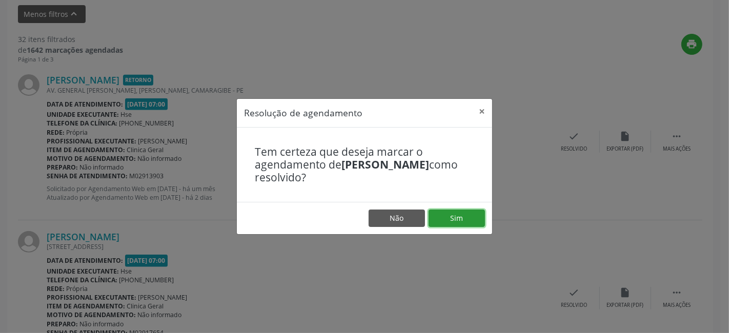
click at [455, 221] on button "Sim" at bounding box center [457, 218] width 56 height 17
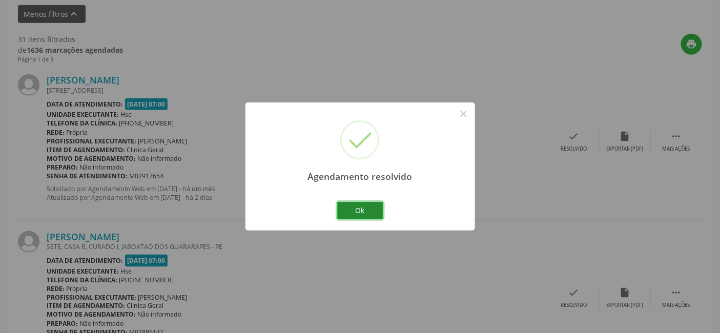
click at [365, 208] on button "Ok" at bounding box center [360, 210] width 46 height 17
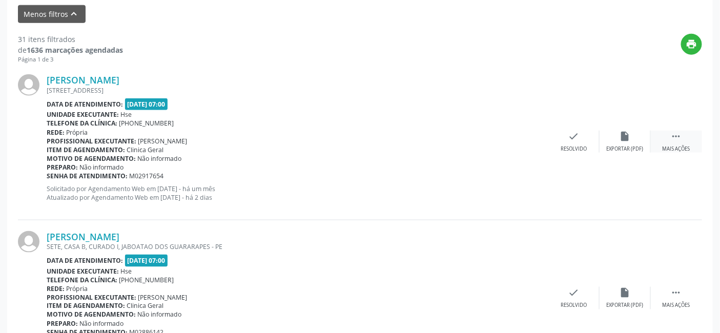
click at [678, 136] on icon "" at bounding box center [676, 136] width 11 height 11
click at [626, 132] on icon "alarm_off" at bounding box center [625, 136] width 11 height 11
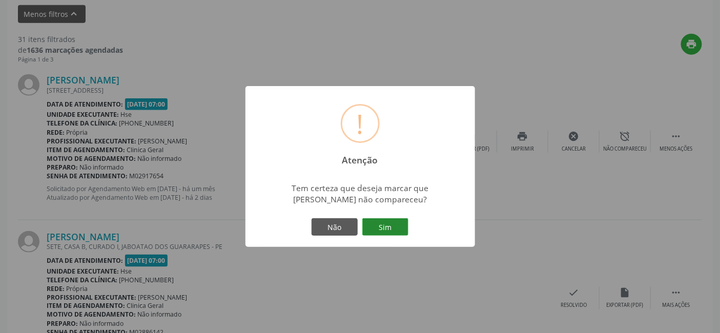
click at [384, 223] on button "Sim" at bounding box center [385, 226] width 46 height 17
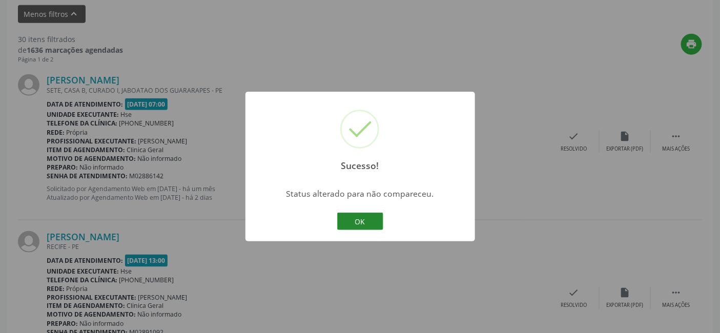
click at [360, 220] on button "OK" at bounding box center [360, 221] width 46 height 17
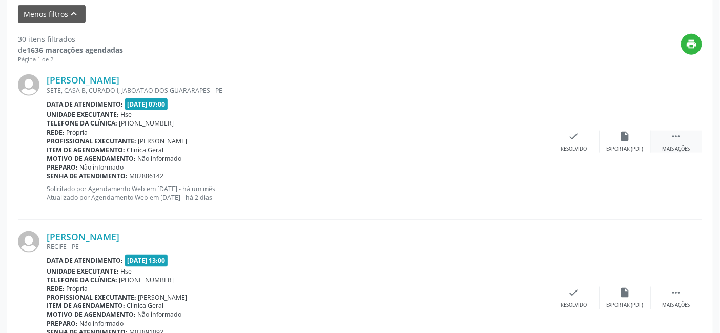
click at [677, 132] on icon "" at bounding box center [676, 136] width 11 height 11
click at [628, 136] on icon "alarm_off" at bounding box center [625, 136] width 11 height 11
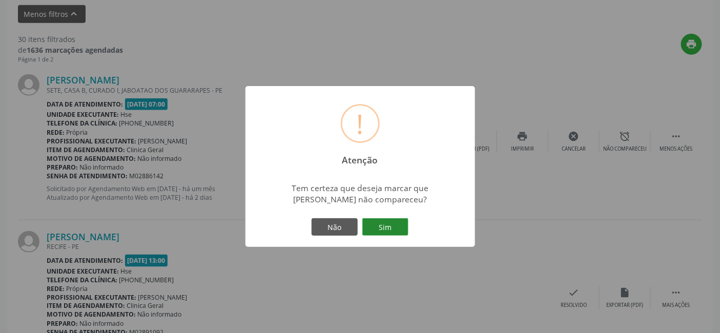
click at [387, 228] on button "Sim" at bounding box center [385, 226] width 46 height 17
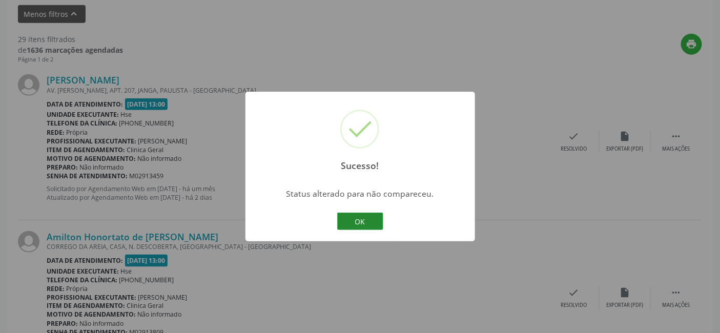
click at [356, 218] on button "OK" at bounding box center [360, 221] width 46 height 17
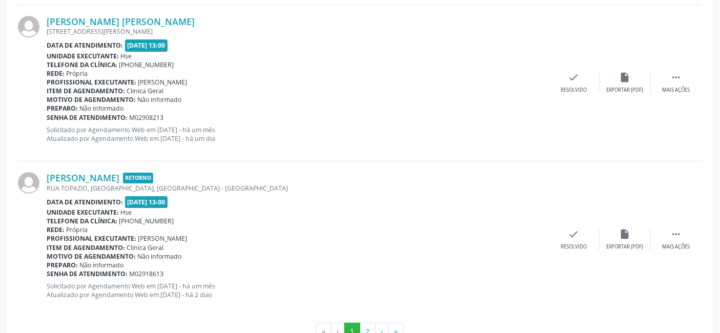
scroll to position [2467, 0]
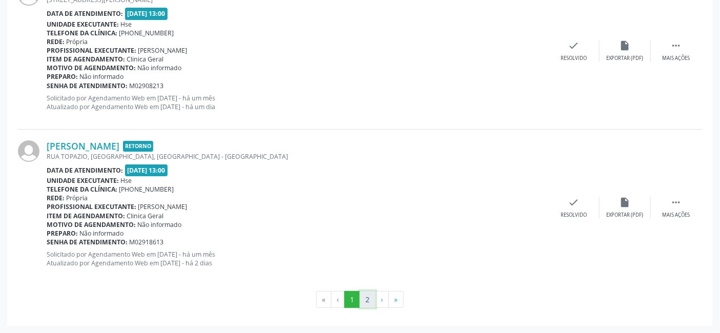
click at [370, 299] on button "2" at bounding box center [368, 299] width 16 height 17
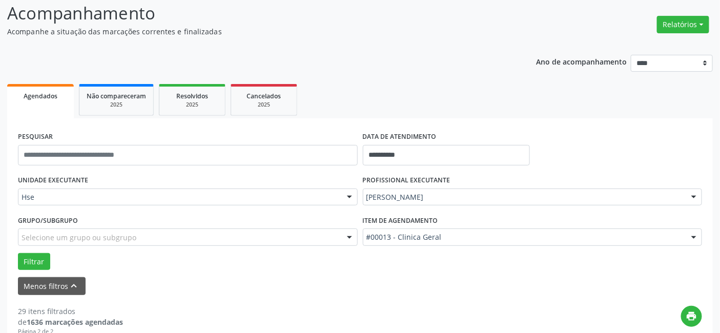
scroll to position [89, 0]
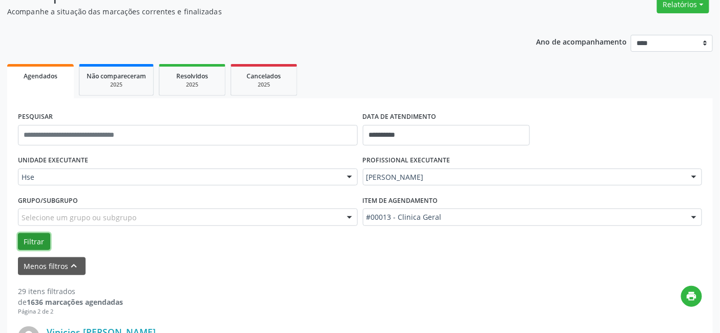
click at [30, 237] on button "Filtrar" at bounding box center [34, 241] width 32 height 17
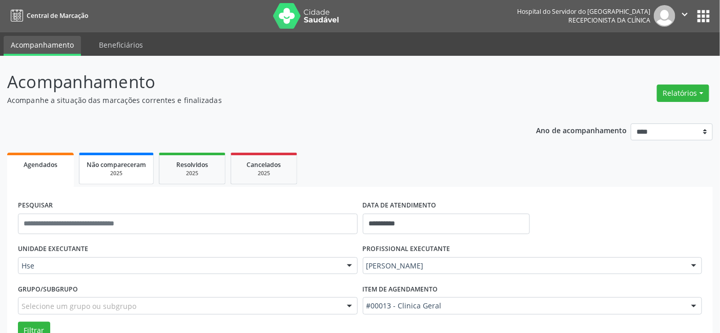
scroll to position [0, 0]
